Goal: Book appointment/travel/reservation

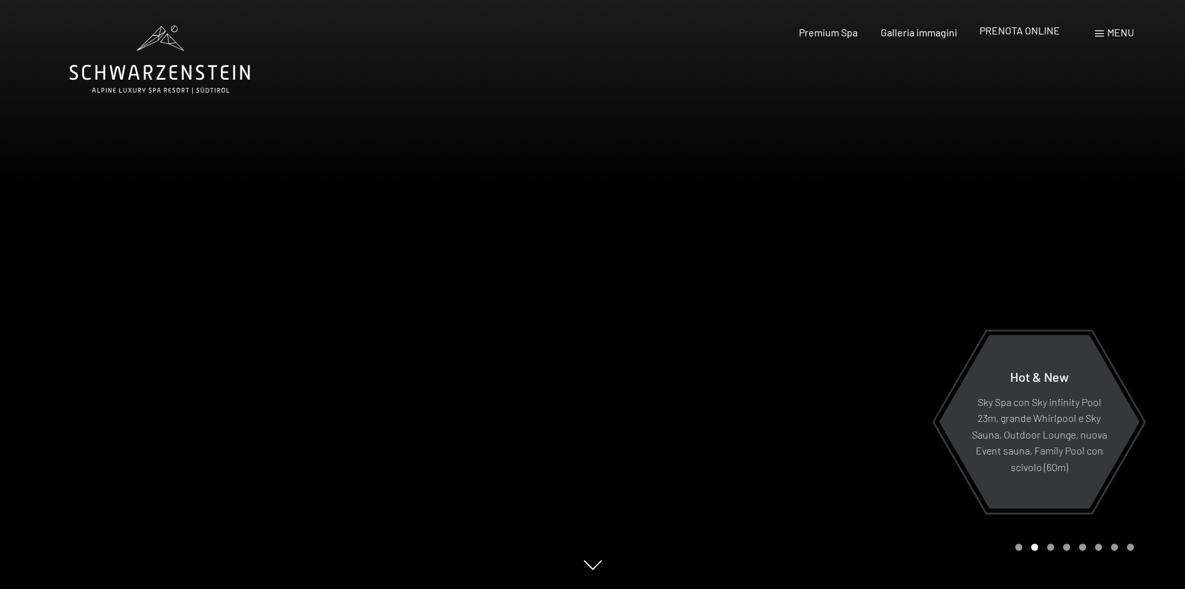
click at [1035, 32] on span "PRENOTA ONLINE" at bounding box center [1019, 30] width 80 height 12
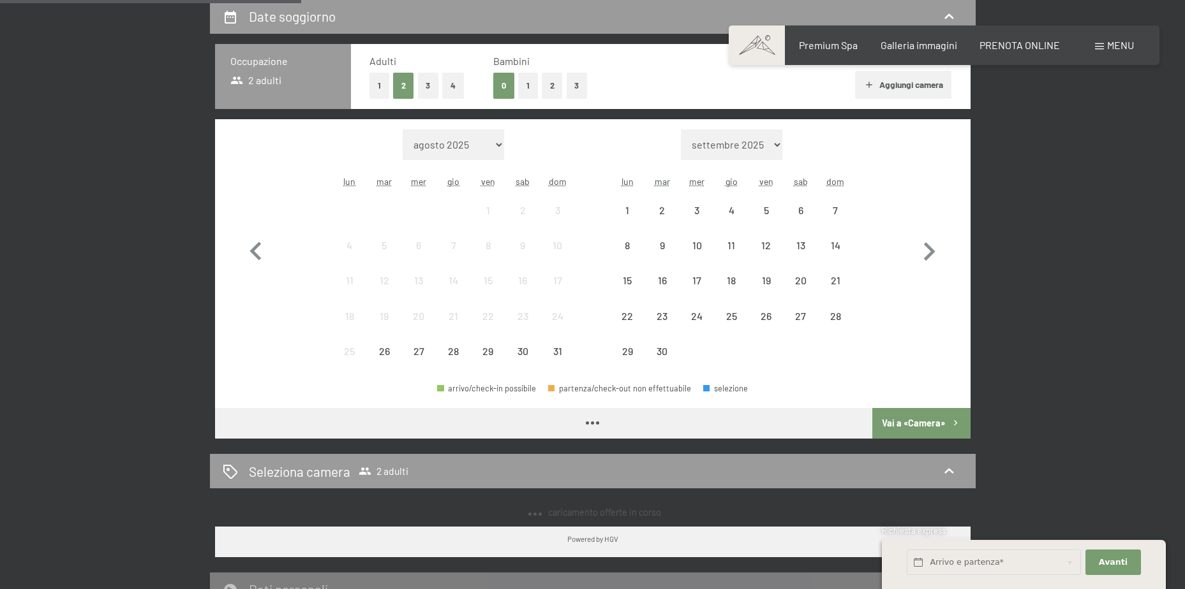
scroll to position [319, 0]
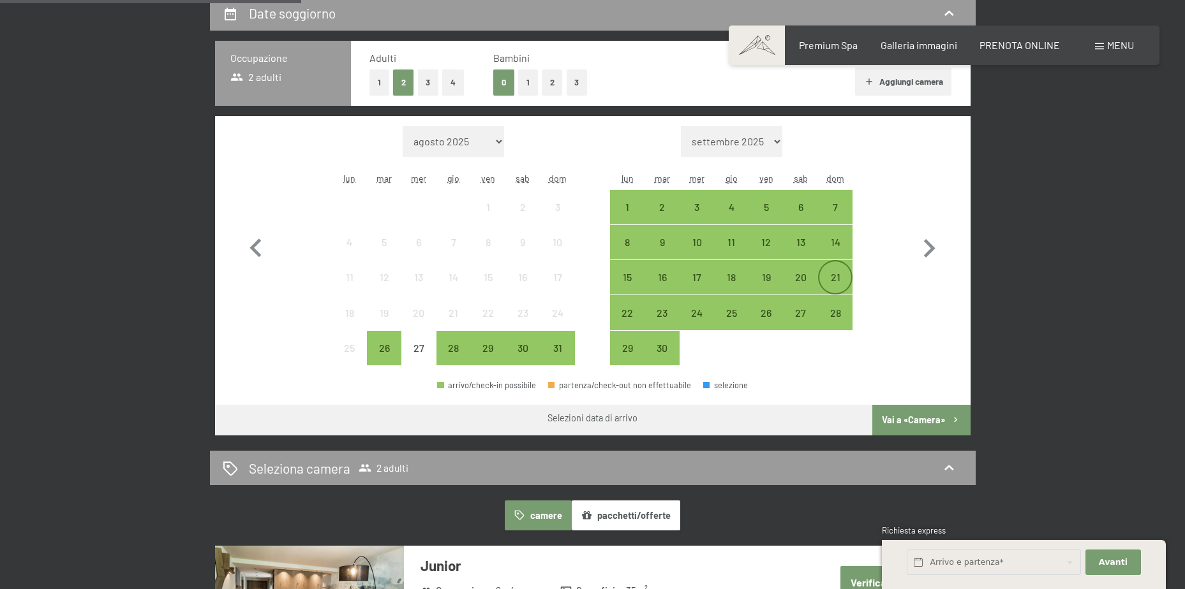
click at [836, 276] on div "21" at bounding box center [835, 288] width 32 height 32
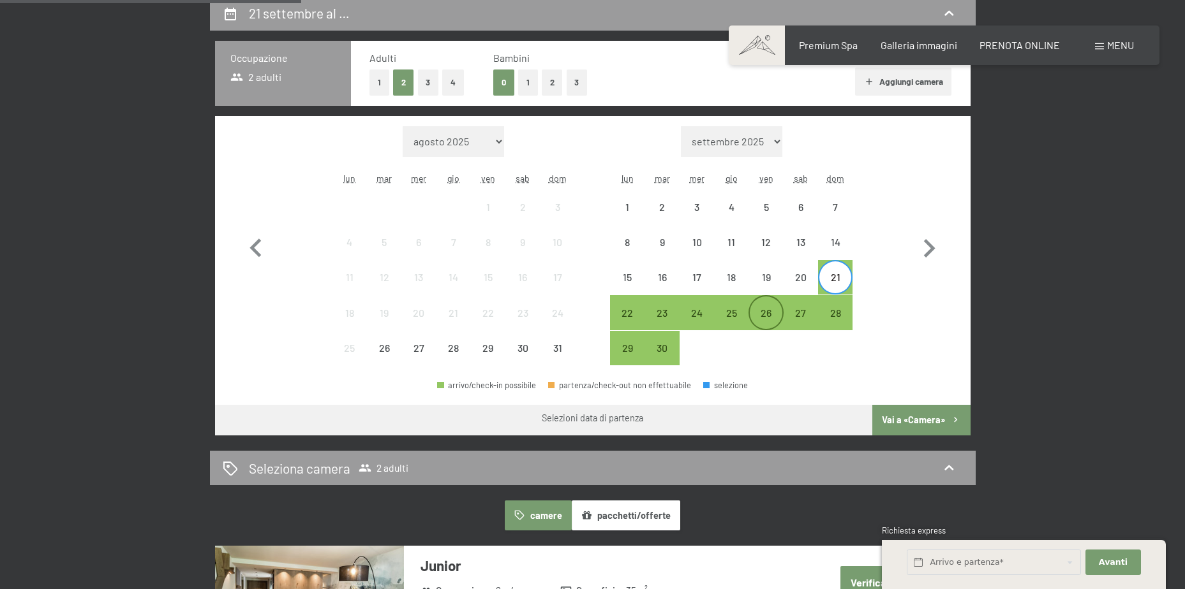
click at [772, 312] on div "26" at bounding box center [766, 324] width 32 height 32
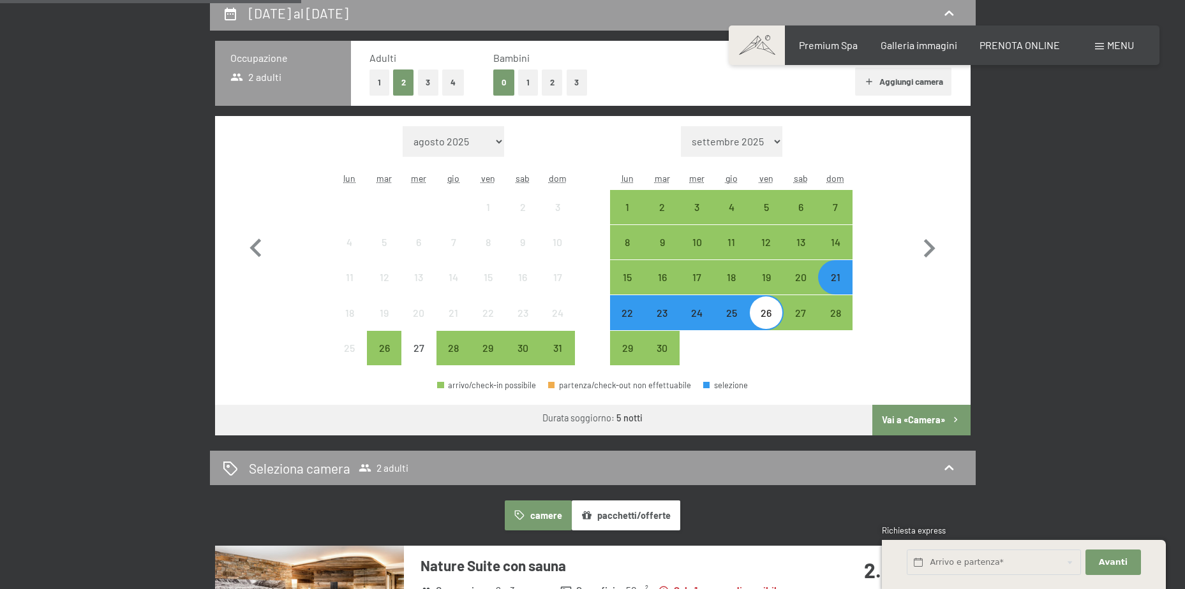
click at [908, 422] on button "Vai a «Camera»" at bounding box center [921, 420] width 98 height 31
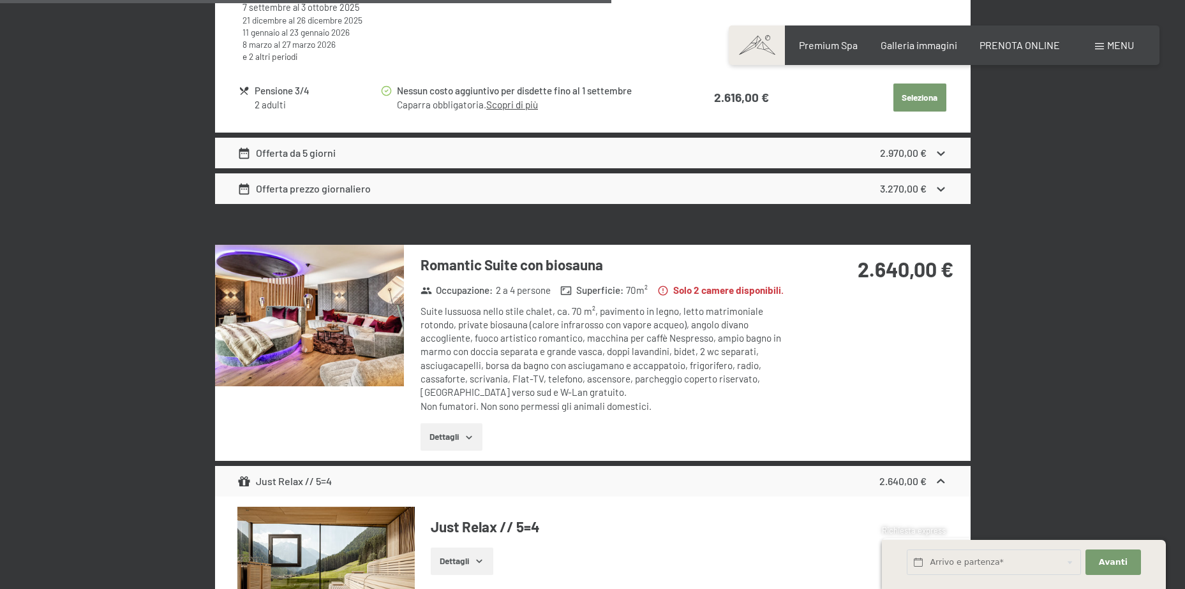
scroll to position [1399, 0]
